Goal: Navigation & Orientation: Find specific page/section

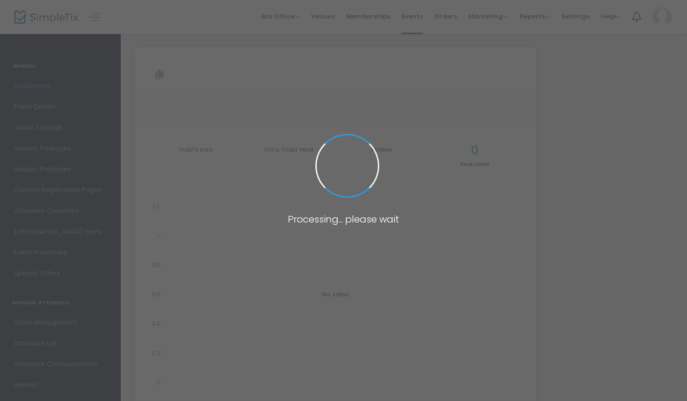
type input "https://www.simpletix.com/e/screen-break-the-pilot-episode-photo-ops-tickets-24…"
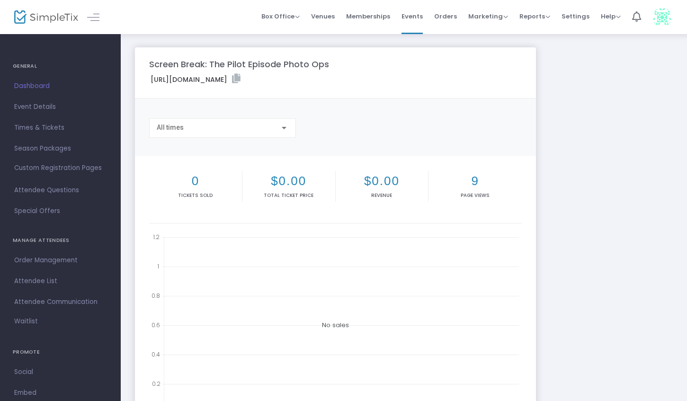
click at [587, 90] on div "Screen Break: The Pilot Episode Photo Ops https://www.simpletix.com/e/screen-br…" at bounding box center [403, 282] width 547 height 471
click at [22, 82] on span "Dashboard" at bounding box center [60, 86] width 92 height 12
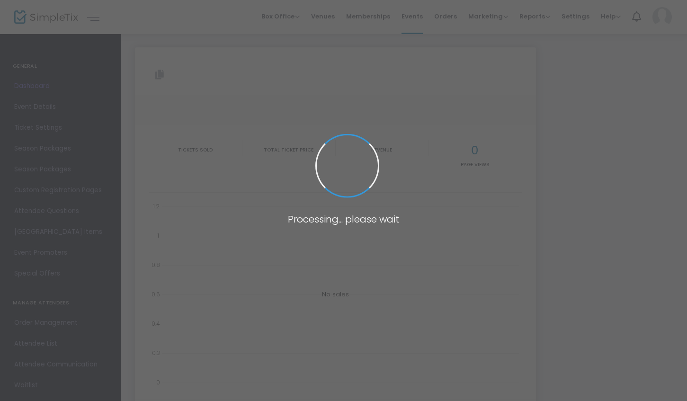
type input "https://www.simpletix.com/e/screen-break-the-pilot-episode-photo-ops-tickets-24…"
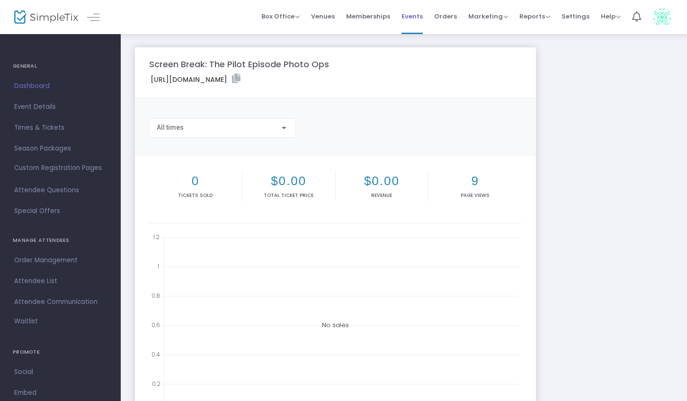
click at [411, 15] on span "Events" at bounding box center [412, 16] width 21 height 24
click at [422, 12] on span "Events" at bounding box center [412, 16] width 21 height 24
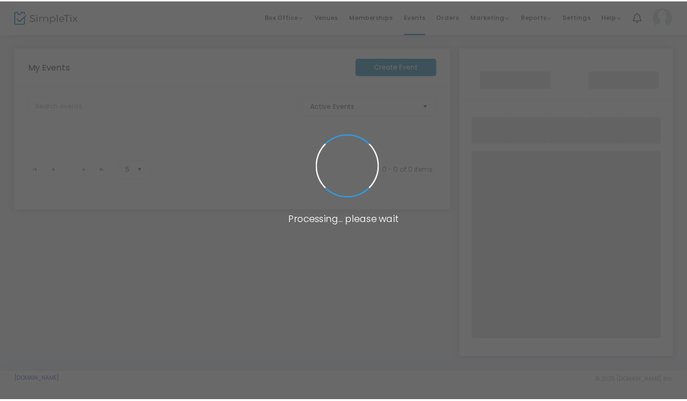
scroll to position [11, 0]
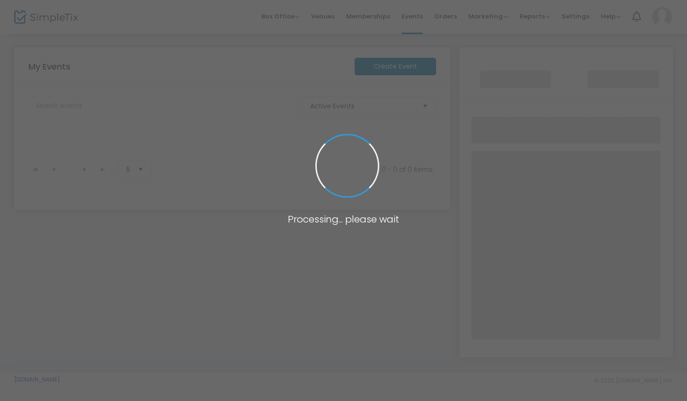
scroll to position [13, 0]
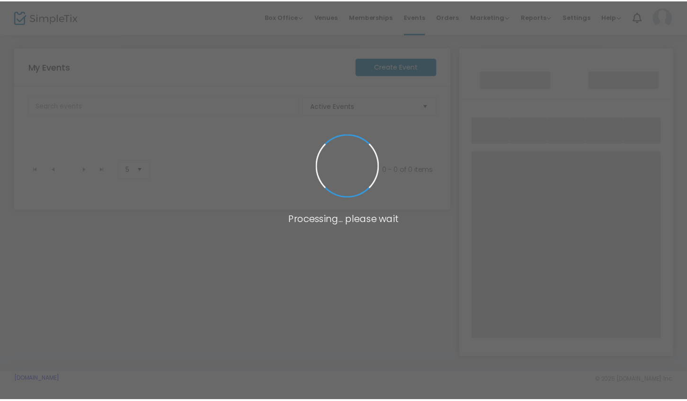
scroll to position [13, 0]
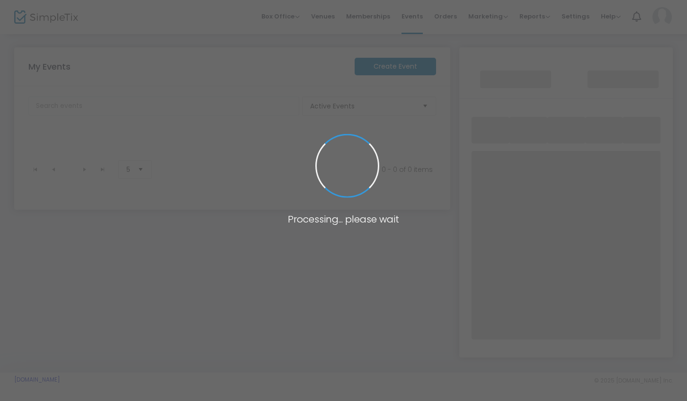
scroll to position [13, 0]
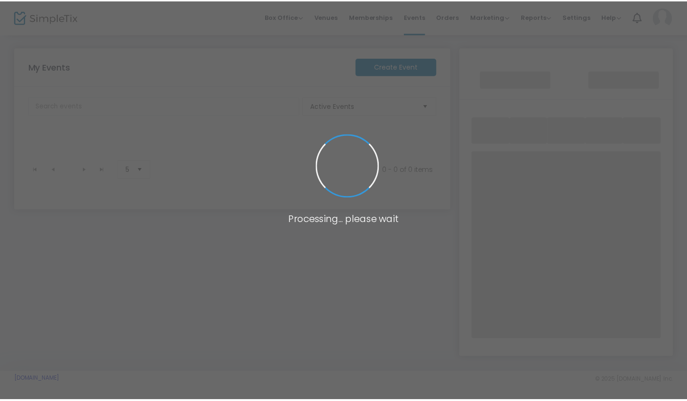
scroll to position [13, 0]
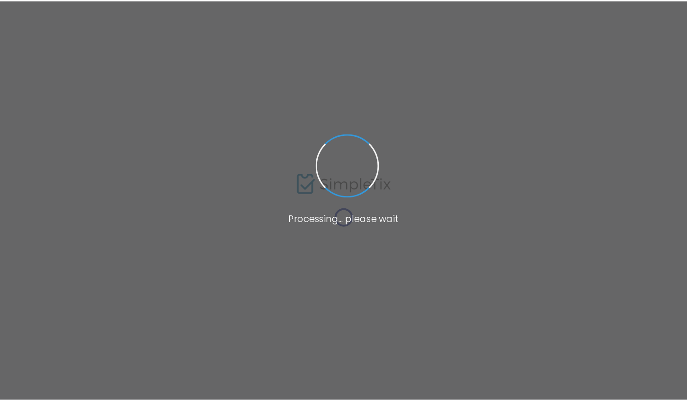
scroll to position [17, 0]
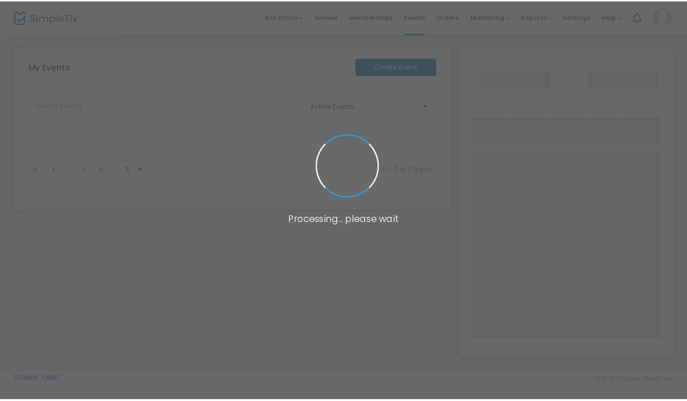
scroll to position [17, 0]
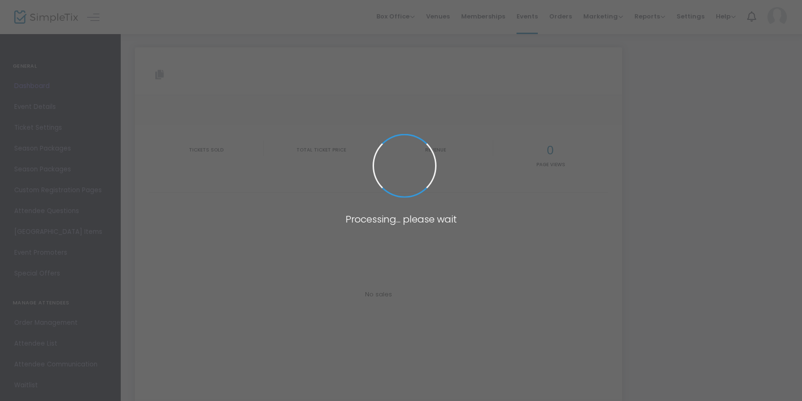
type input "[URL][DOMAIN_NAME]"
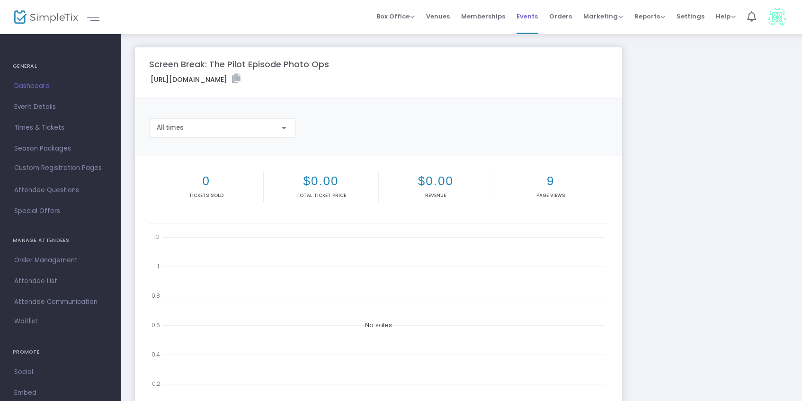
click at [532, 12] on span "Events" at bounding box center [527, 16] width 21 height 24
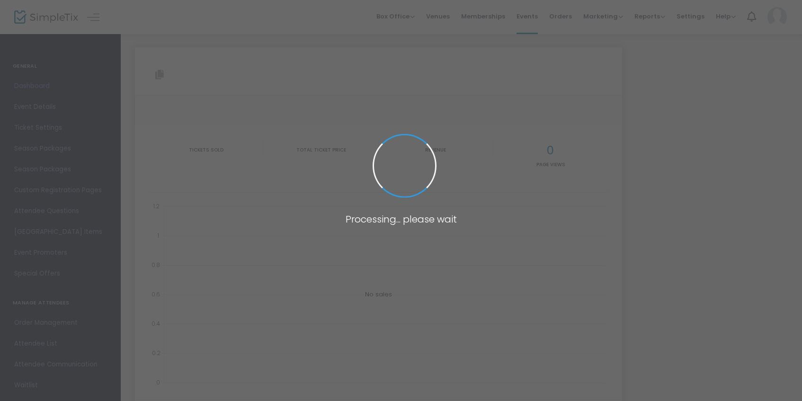
type input "[URL][DOMAIN_NAME]"
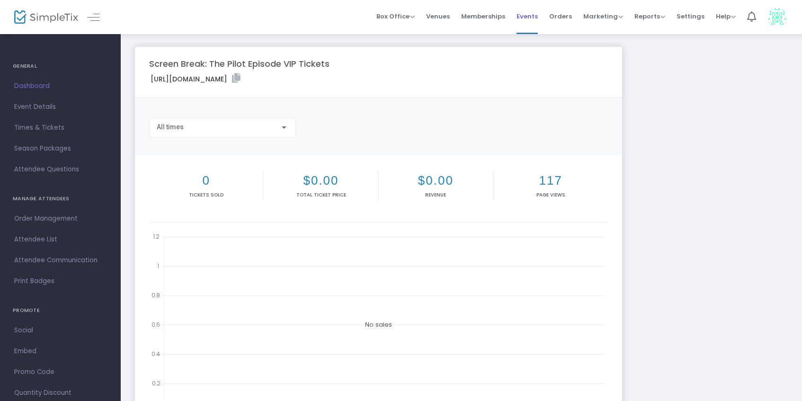
click at [527, 18] on span "Events" at bounding box center [527, 16] width 21 height 24
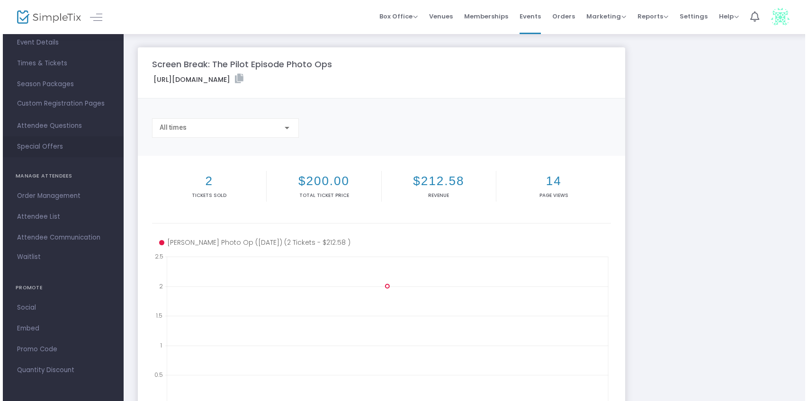
scroll to position [64, 0]
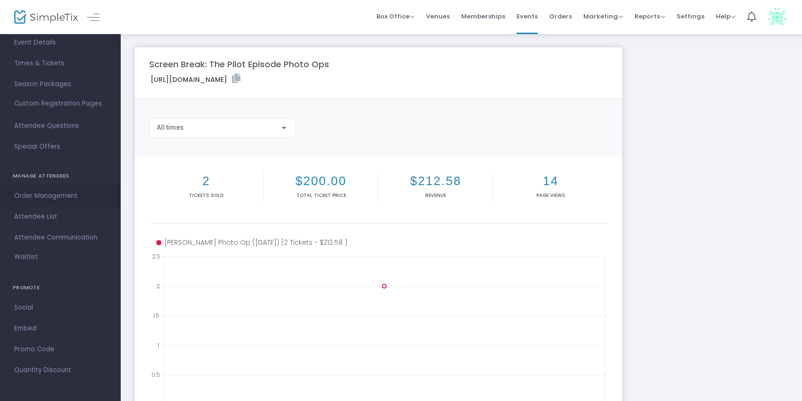
click at [34, 196] on span "Order Management" at bounding box center [60, 196] width 92 height 12
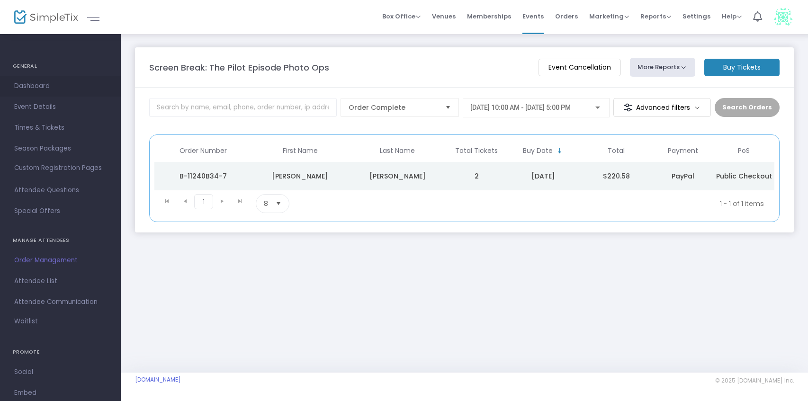
click at [39, 84] on span "Dashboard" at bounding box center [60, 86] width 92 height 12
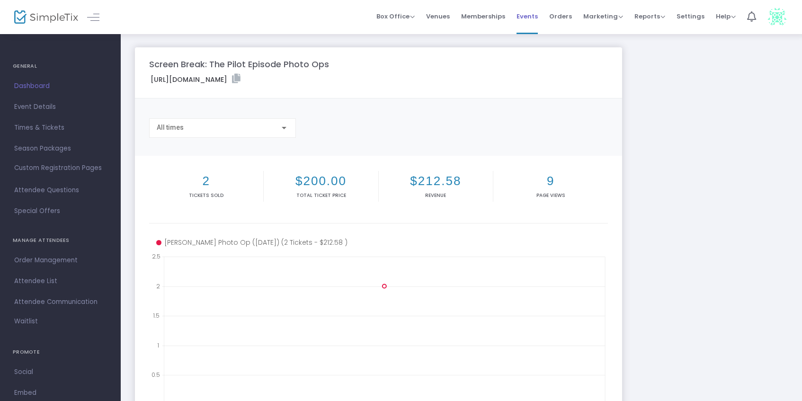
click at [528, 18] on span "Events" at bounding box center [527, 16] width 21 height 24
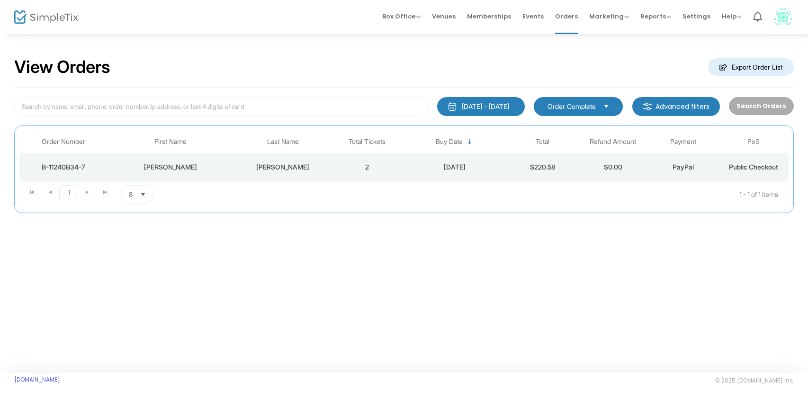
click at [223, 169] on div "Mackenzie" at bounding box center [170, 166] width 122 height 9
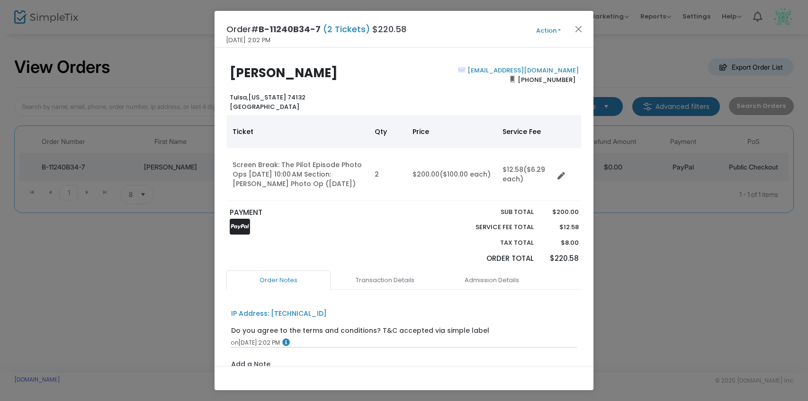
drag, startPoint x: 577, startPoint y: 29, endPoint x: 558, endPoint y: 35, distance: 20.4
click at [558, 35] on div "Order# B-11240B34-7 (2 Tickets) $220.58 10/13/2025 2:02 PM Action Mark Admitted…" at bounding box center [403, 29] width 379 height 37
click at [560, 30] on button "Action" at bounding box center [548, 31] width 57 height 10
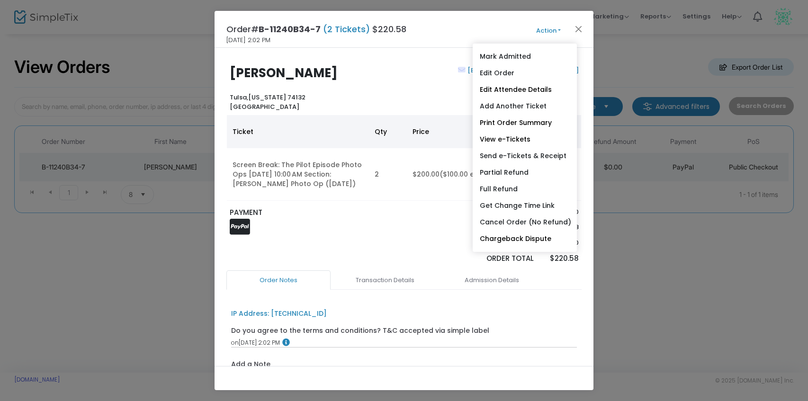
click at [675, 51] on ngb-modal-window "Order# B-11240B34-7 (2 Tickets) $220.58 10/13/2025 2:02 PM Action Mark Admitted…" at bounding box center [404, 200] width 808 height 401
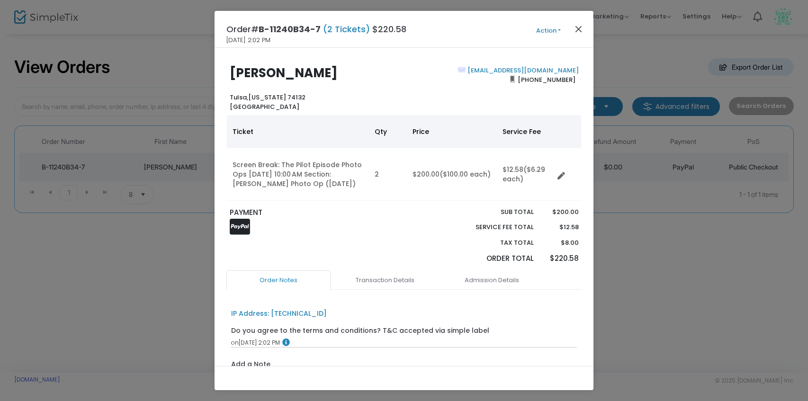
click at [579, 27] on button "Close" at bounding box center [578, 29] width 12 height 12
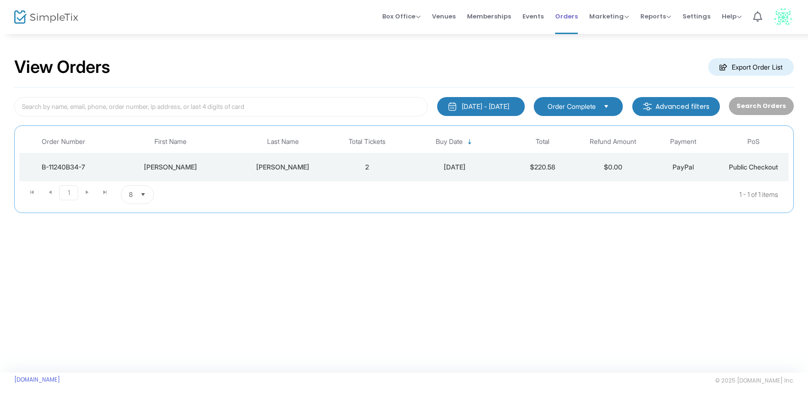
click at [565, 15] on span "Orders" at bounding box center [566, 16] width 23 height 24
click at [533, 15] on span "Events" at bounding box center [532, 16] width 21 height 24
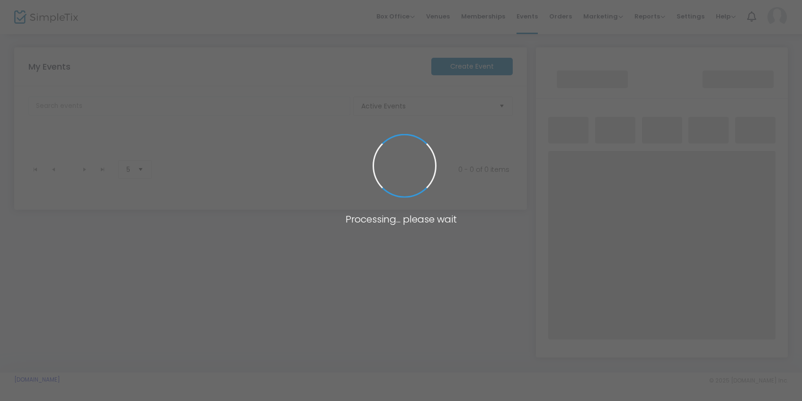
scroll to position [18, 0]
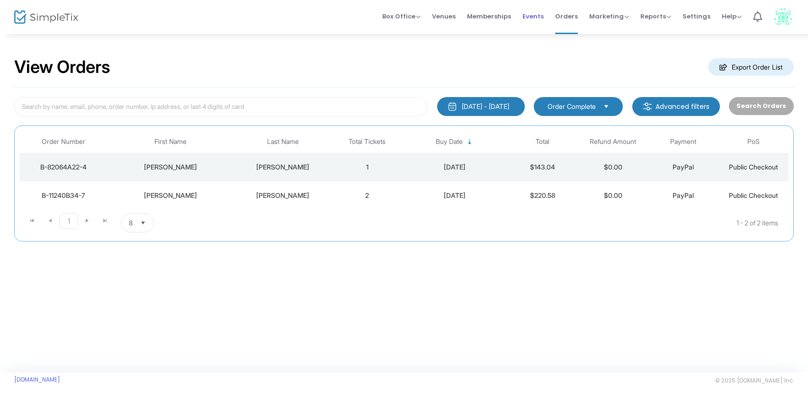
click at [543, 17] on span "Events" at bounding box center [532, 16] width 21 height 24
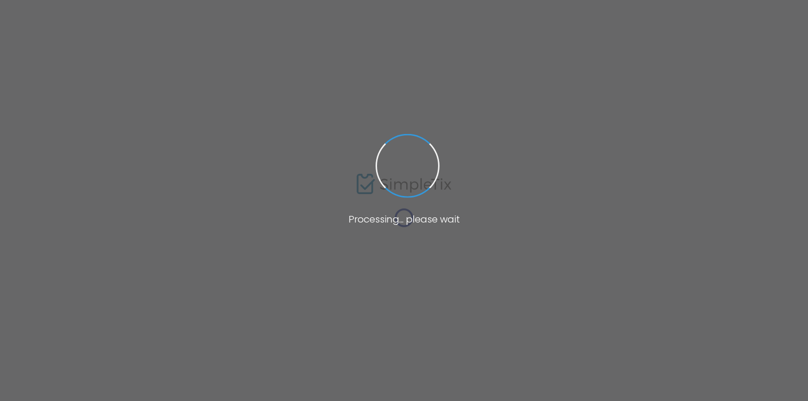
type input "[URL][DOMAIN_NAME]"
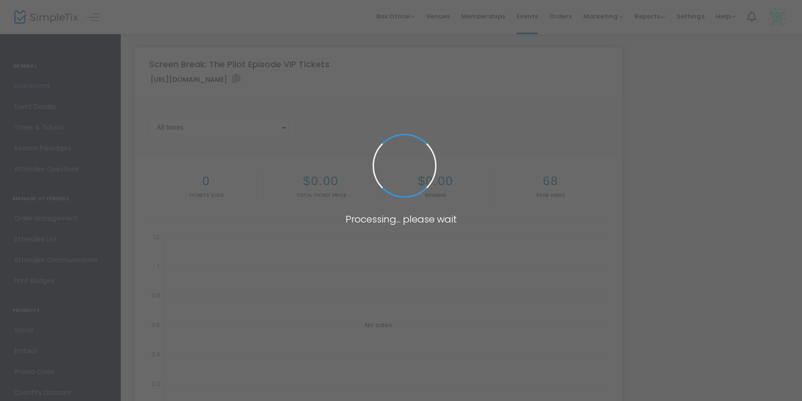
click at [531, 16] on body "Processing... please wait Box Office Sell Tickets Bookings Sell Season Pass Ven…" at bounding box center [401, 200] width 802 height 401
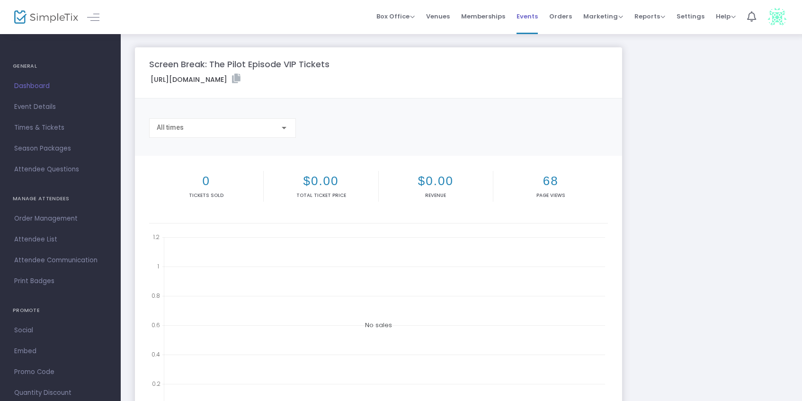
click at [531, 16] on span "Events" at bounding box center [527, 16] width 21 height 24
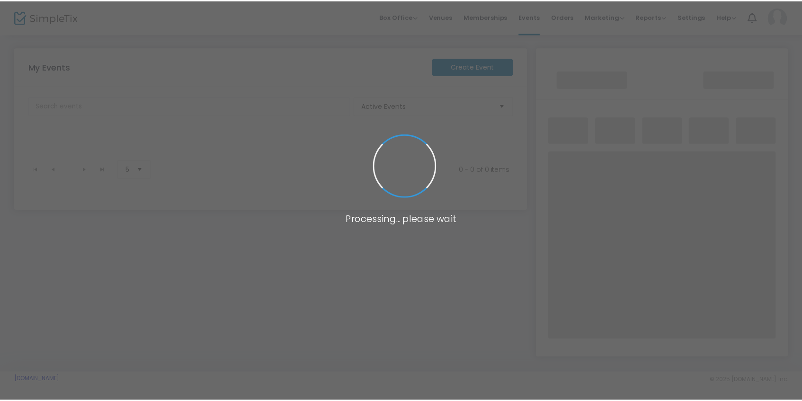
scroll to position [20, 0]
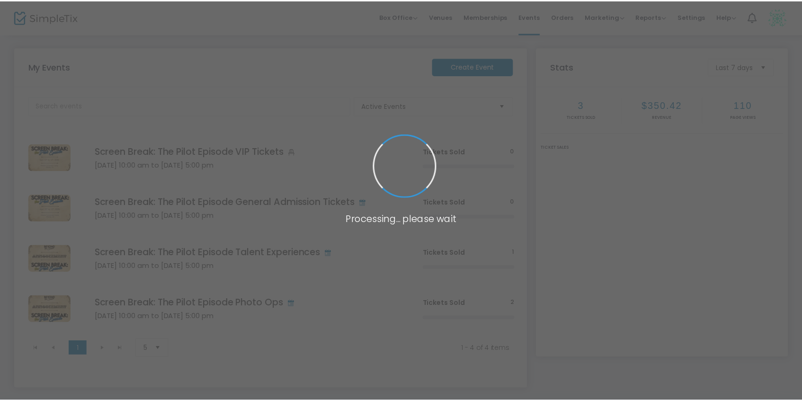
scroll to position [20, 0]
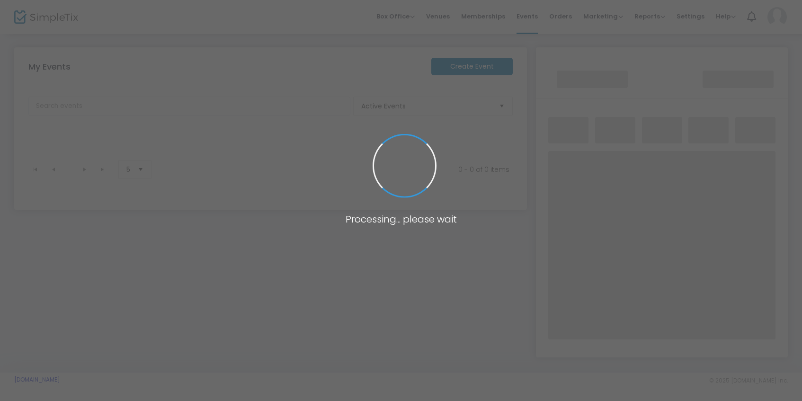
scroll to position [5, 0]
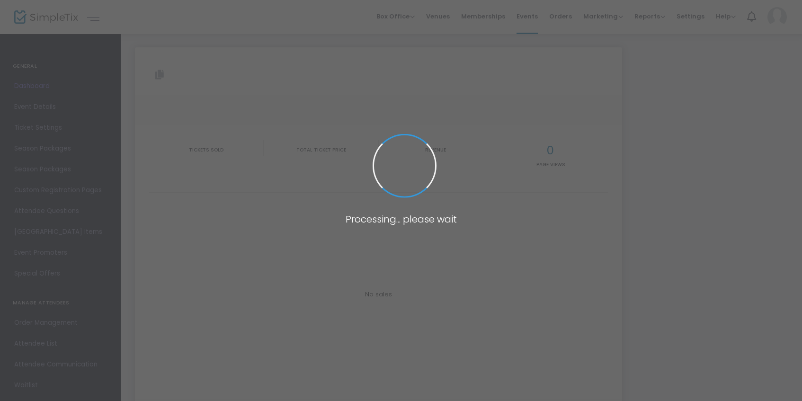
type input "[URL][DOMAIN_NAME]"
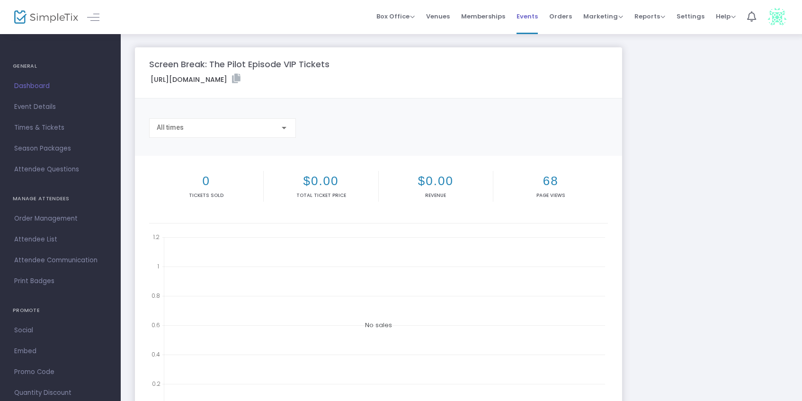
click at [527, 18] on span "Events" at bounding box center [527, 16] width 21 height 24
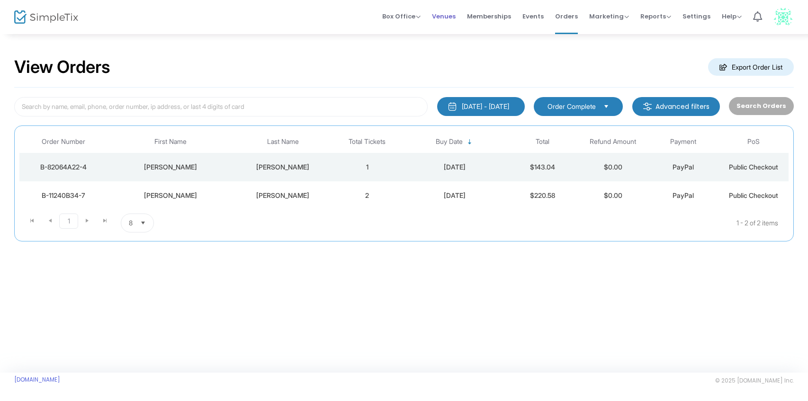
click at [455, 14] on span "Venues" at bounding box center [444, 16] width 24 height 24
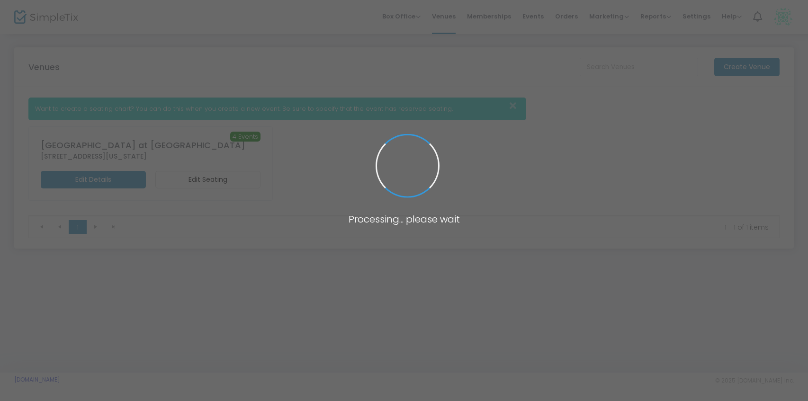
click at [542, 15] on span at bounding box center [404, 200] width 808 height 401
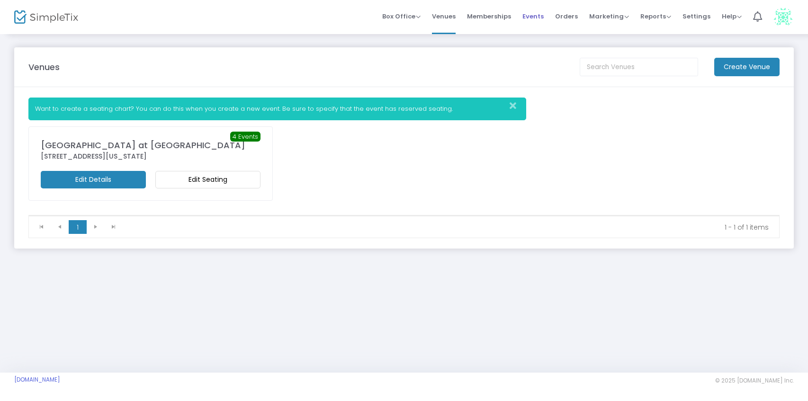
click at [542, 15] on span "Events" at bounding box center [532, 16] width 21 height 24
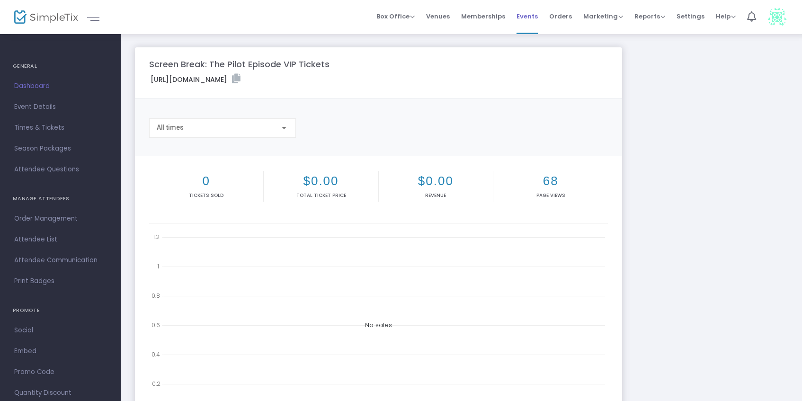
click at [531, 16] on span "Events" at bounding box center [527, 16] width 21 height 24
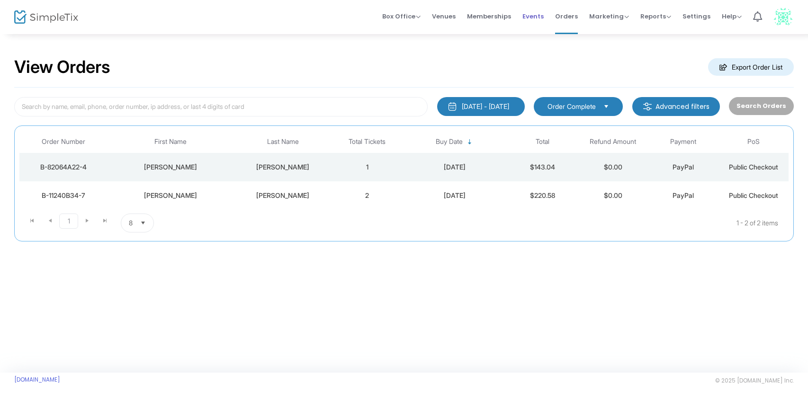
click at [534, 16] on span "Events" at bounding box center [532, 16] width 21 height 24
